Goal: Answer question/provide support: Answer question/provide support

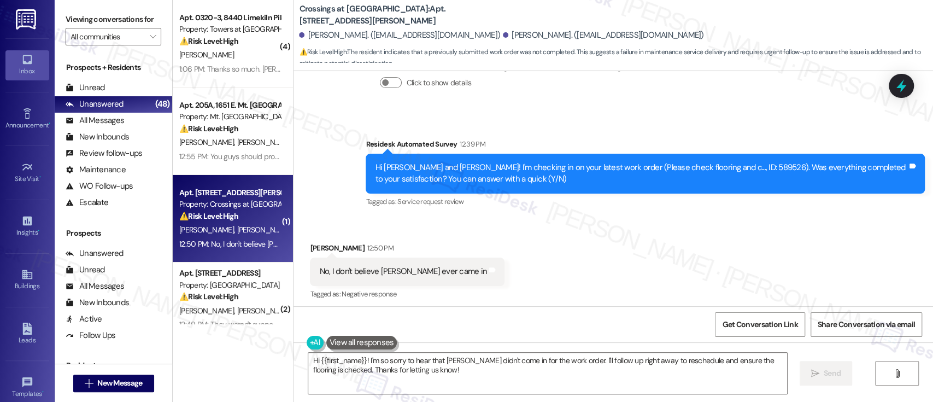
scroll to position [2187, 0]
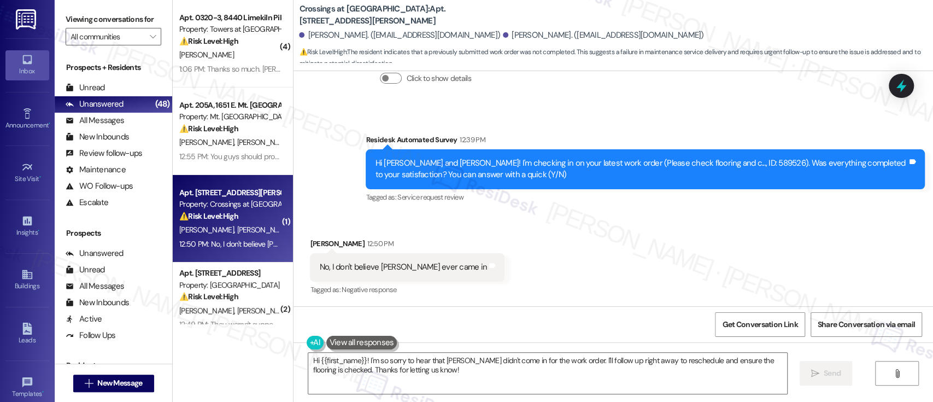
click at [609, 286] on div "Received via SMS [PERSON_NAME] 12:50 PM No, I don't believe [PERSON_NAME] ever …" at bounding box center [614, 259] width 640 height 92
click at [708, 162] on div "Hi [PERSON_NAME] and [PERSON_NAME]! I'm checking in on your latest work order (…" at bounding box center [641, 169] width 532 height 24
copy div "589526"
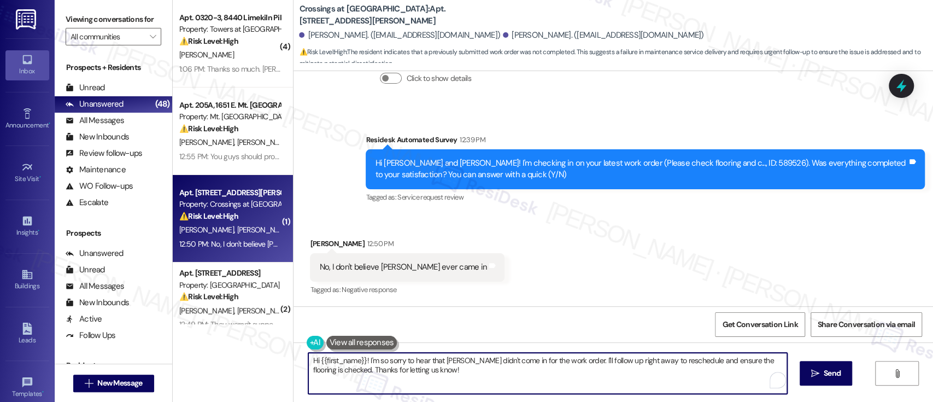
drag, startPoint x: 364, startPoint y: 360, endPoint x: 260, endPoint y: 356, distance: 104.5
click at [260, 356] on div "( 4 ) Apt. 0320-3, [GEOGRAPHIC_DATA] Property: Towers at [GEOGRAPHIC_DATA] ⚠️ R…" at bounding box center [553, 201] width 760 height 402
click at [505, 360] on textarea "I'm so sorry to hear that [PERSON_NAME] didn't come in for the work order. I'll…" at bounding box center [547, 373] width 478 height 41
click at [579, 374] on textarea "I'm so sorry to hear that [PERSON_NAME] didn't come in for the work order. I'll…" at bounding box center [547, 373] width 478 height 41
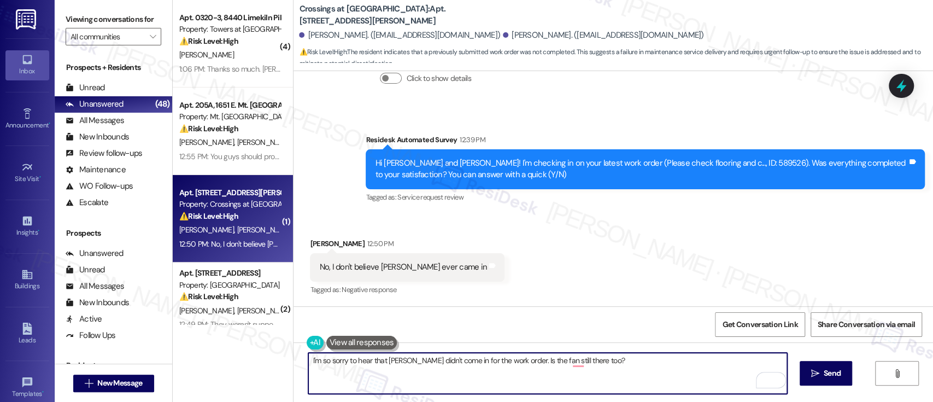
drag, startPoint x: 602, startPoint y: 366, endPoint x: 169, endPoint y: 357, distance: 432.5
click at [173, 357] on div "( 4 ) Apt. 0320-3, [GEOGRAPHIC_DATA] Property: Towers at [GEOGRAPHIC_DATA] ⚠️ R…" at bounding box center [553, 201] width 760 height 402
paste textarea "’m so sorry to hear that [PERSON_NAME] wasn’t able to make it for the work orde…"
type textarea "I’m so sorry to hear that [PERSON_NAME] wasn’t able to make it for the work ord…"
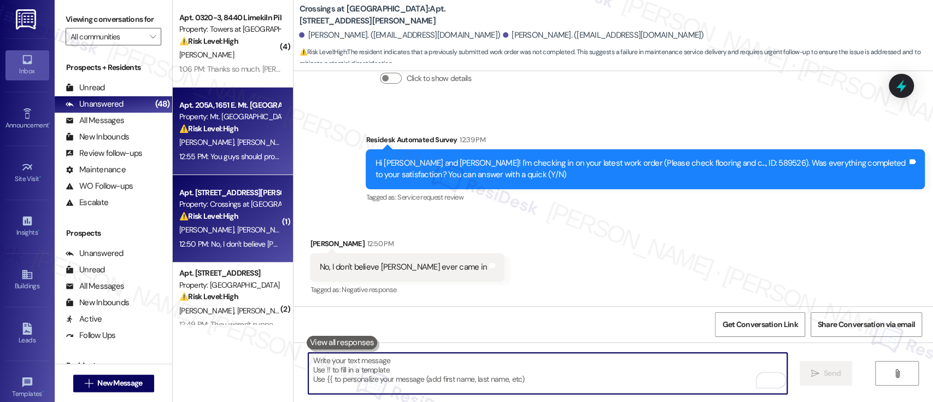
click at [236, 134] on div "⚠️ Risk Level: High The resident is having trouble submitting proof of insuranc…" at bounding box center [229, 128] width 101 height 11
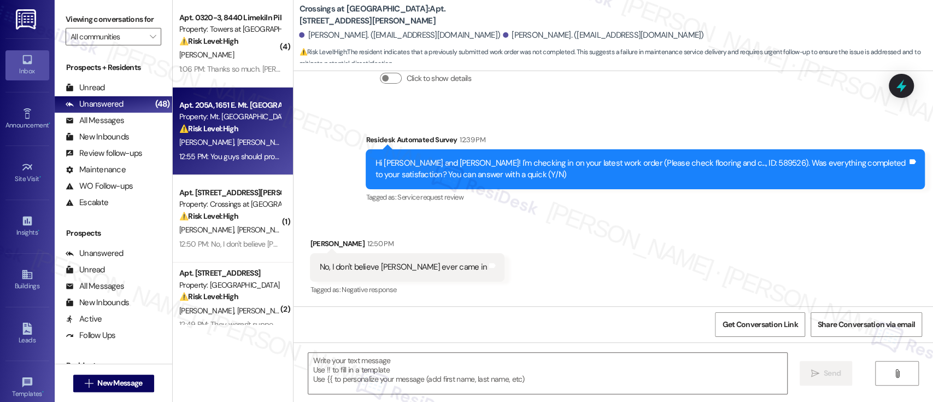
type textarea "Fetching suggested responses. Please feel free to read through the conversation…"
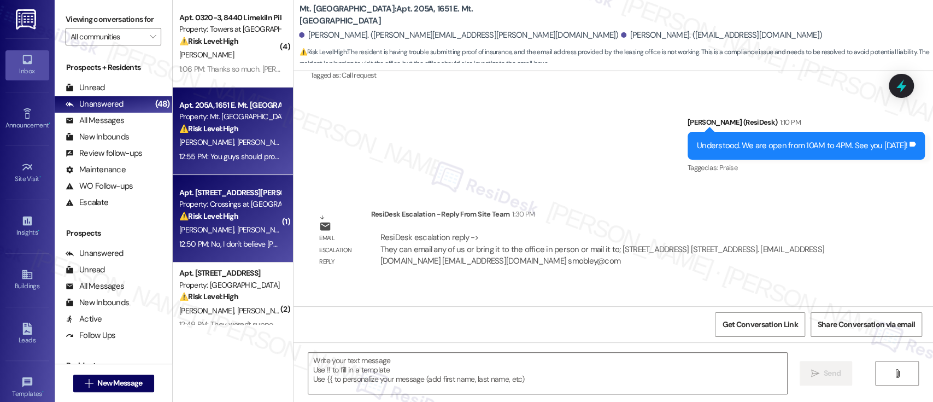
type textarea "Fetching suggested responses. Please feel free to read through the conversation…"
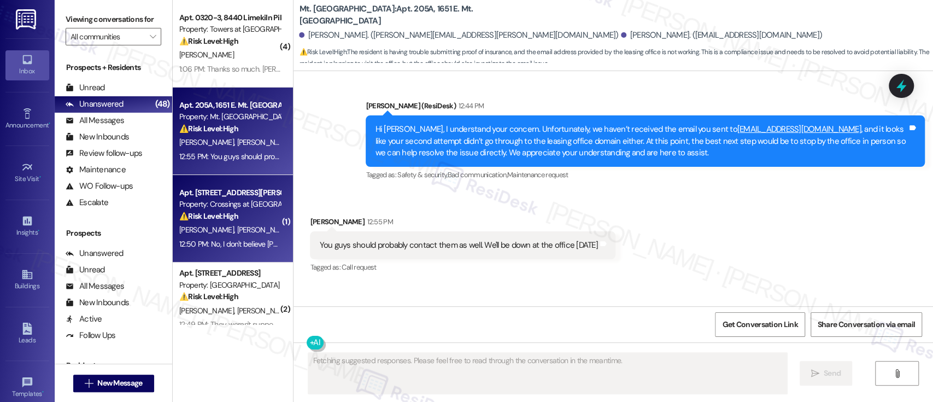
scroll to position [6399, 0]
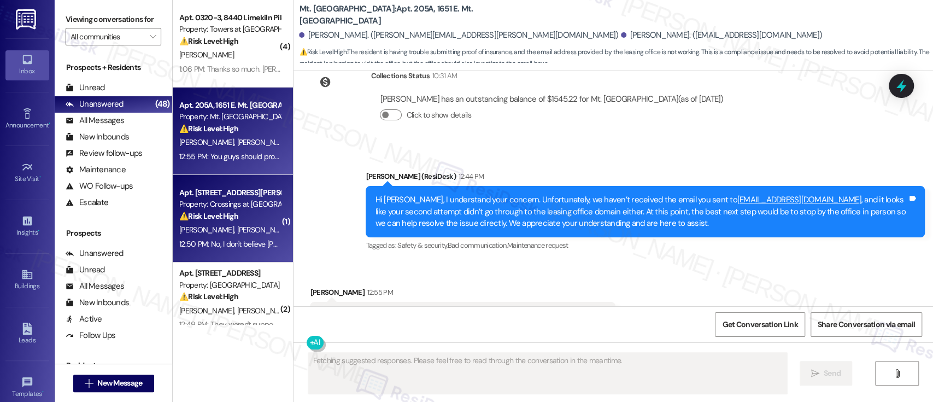
click at [259, 212] on div "⚠️ Risk Level: High The resident indicates that a previously submitted work ord…" at bounding box center [229, 215] width 101 height 11
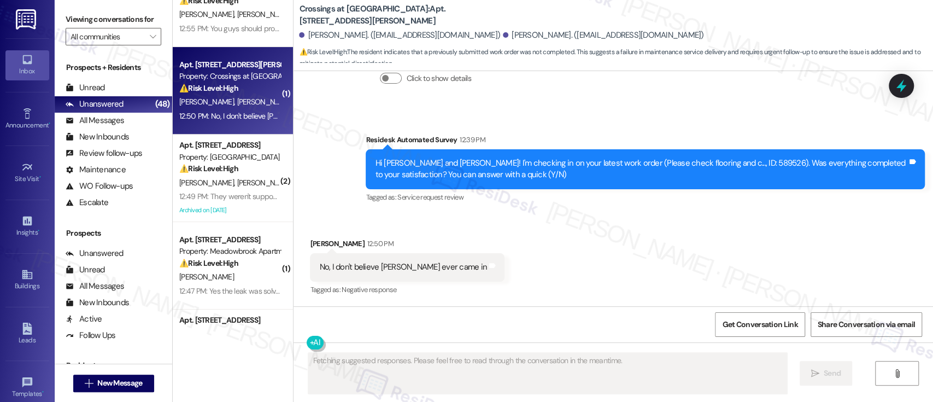
scroll to position [140, 0]
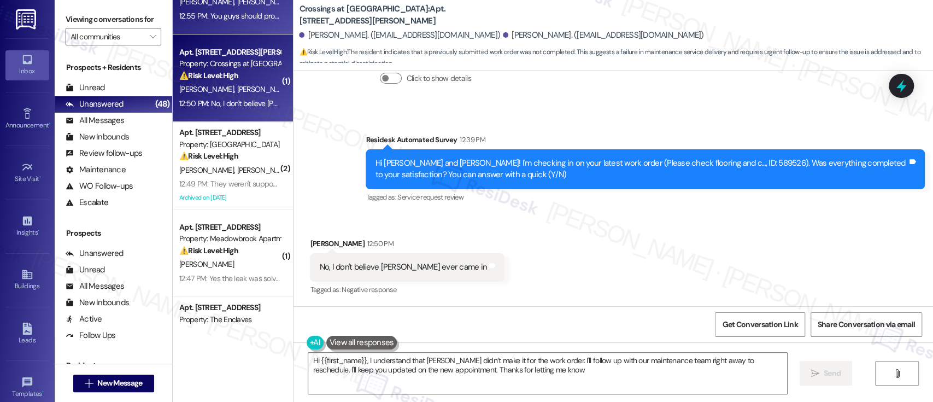
type textarea "Hi {{first_name}}, I understand that [PERSON_NAME] didn’t make it for the work …"
